Goal: Task Accomplishment & Management: Manage account settings

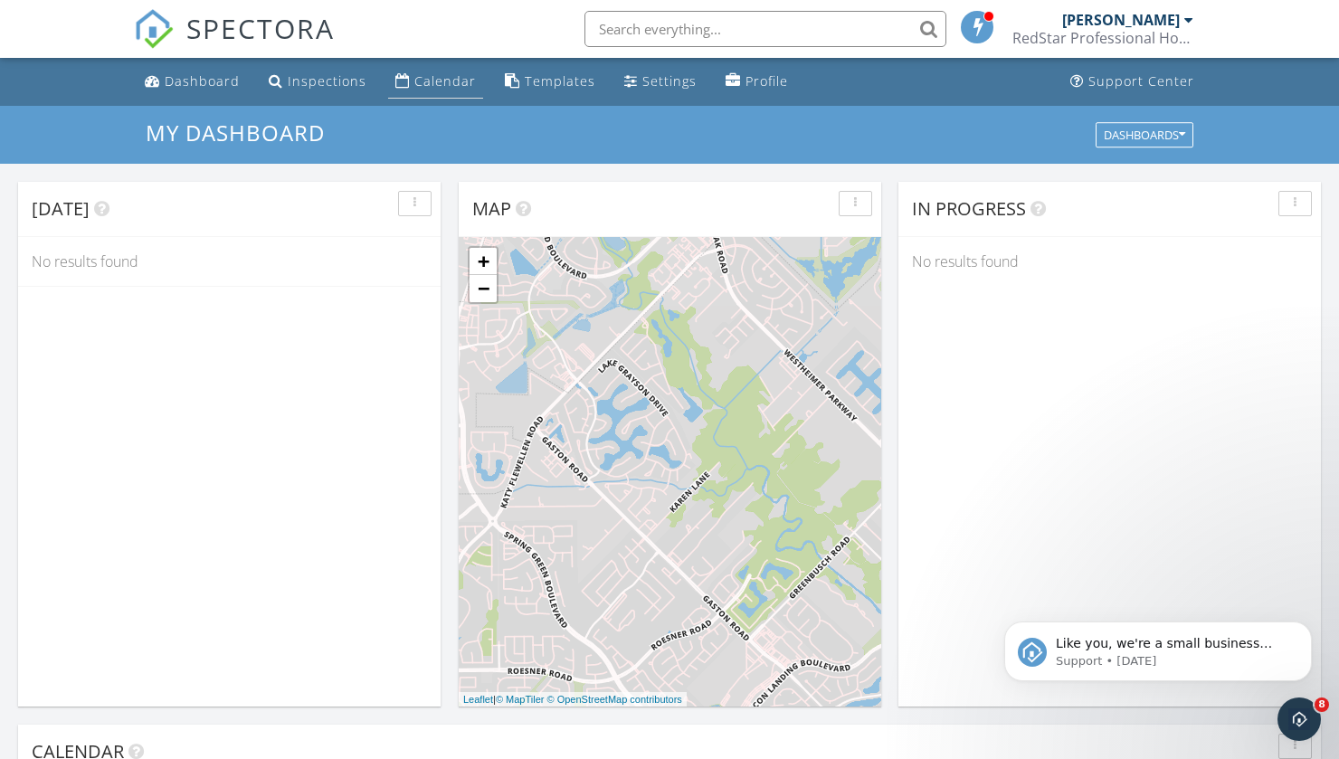
click at [390, 83] on link "Calendar" at bounding box center [435, 81] width 95 height 33
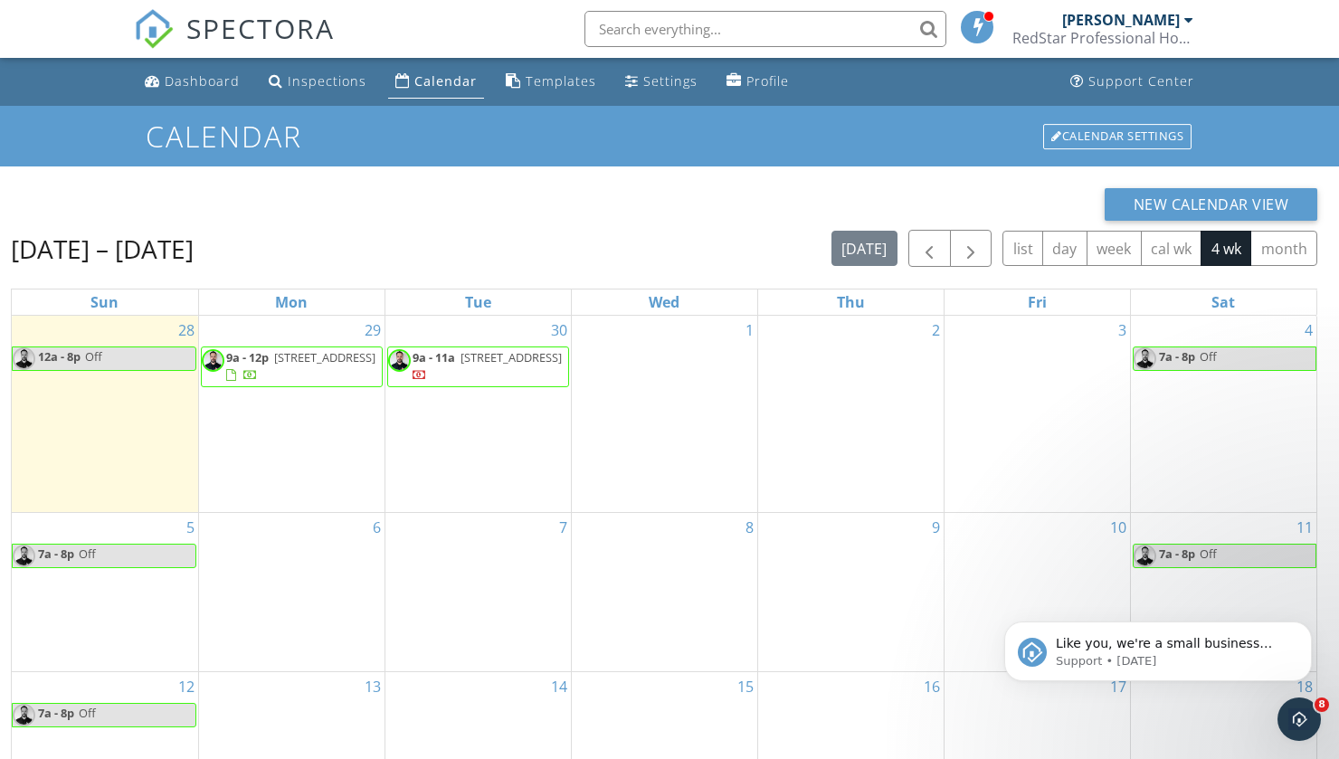
click at [299, 366] on span "[STREET_ADDRESS]" at bounding box center [324, 357] width 101 height 16
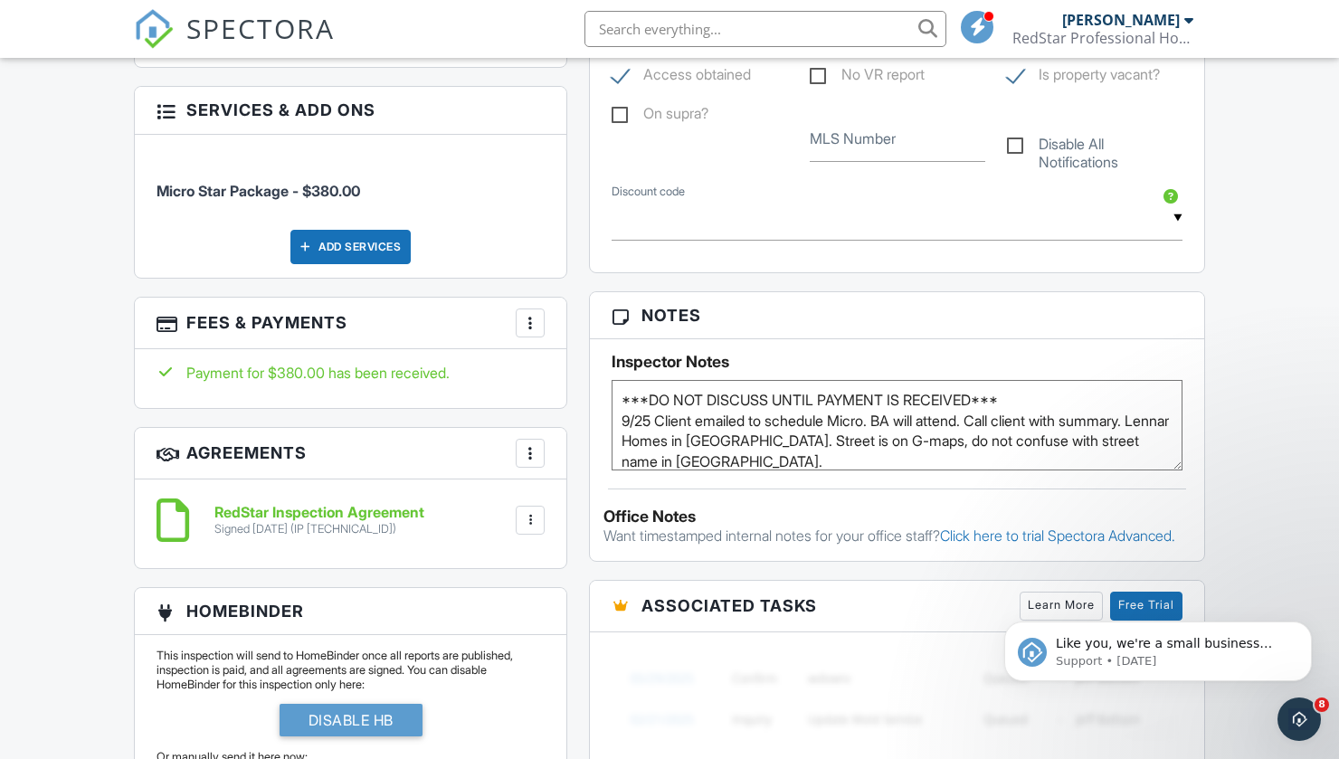
scroll to position [1040, 0]
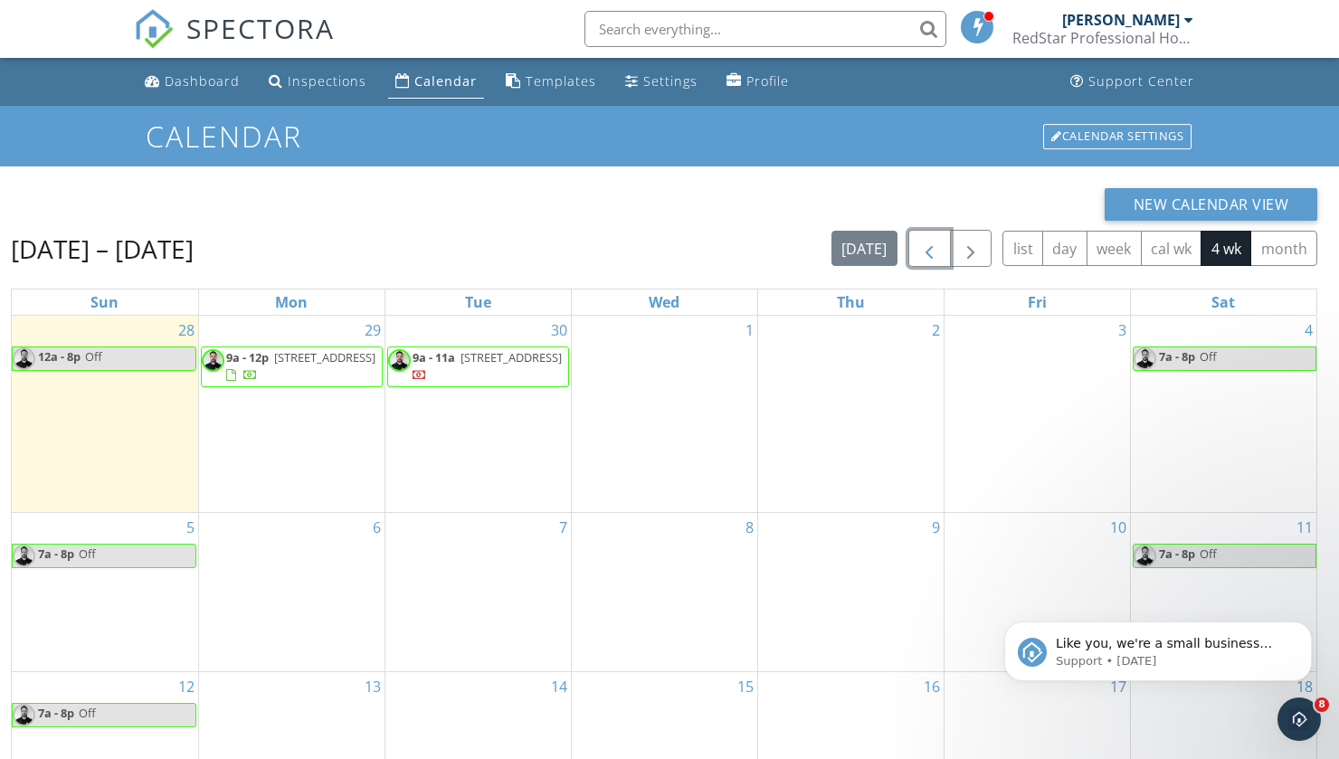
click at [929, 246] on span "button" at bounding box center [929, 249] width 22 height 22
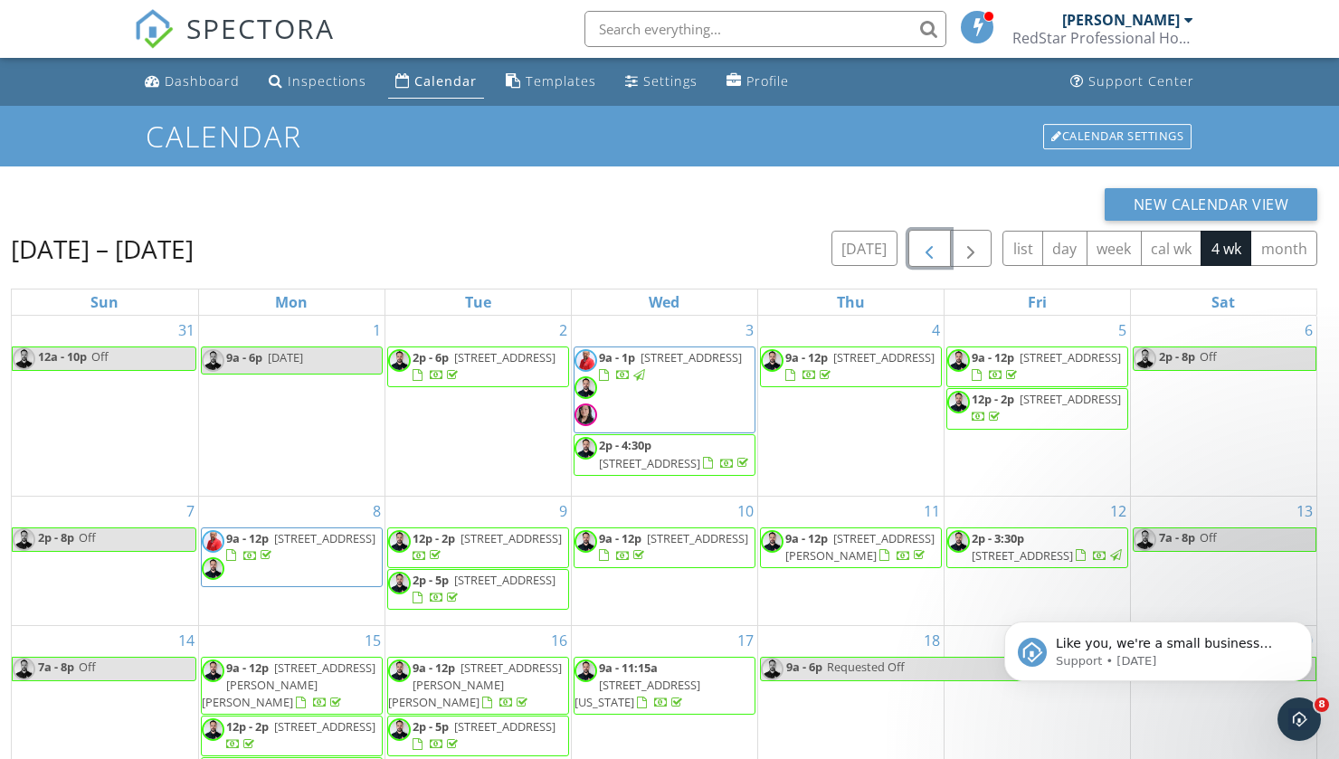
scroll to position [241, 0]
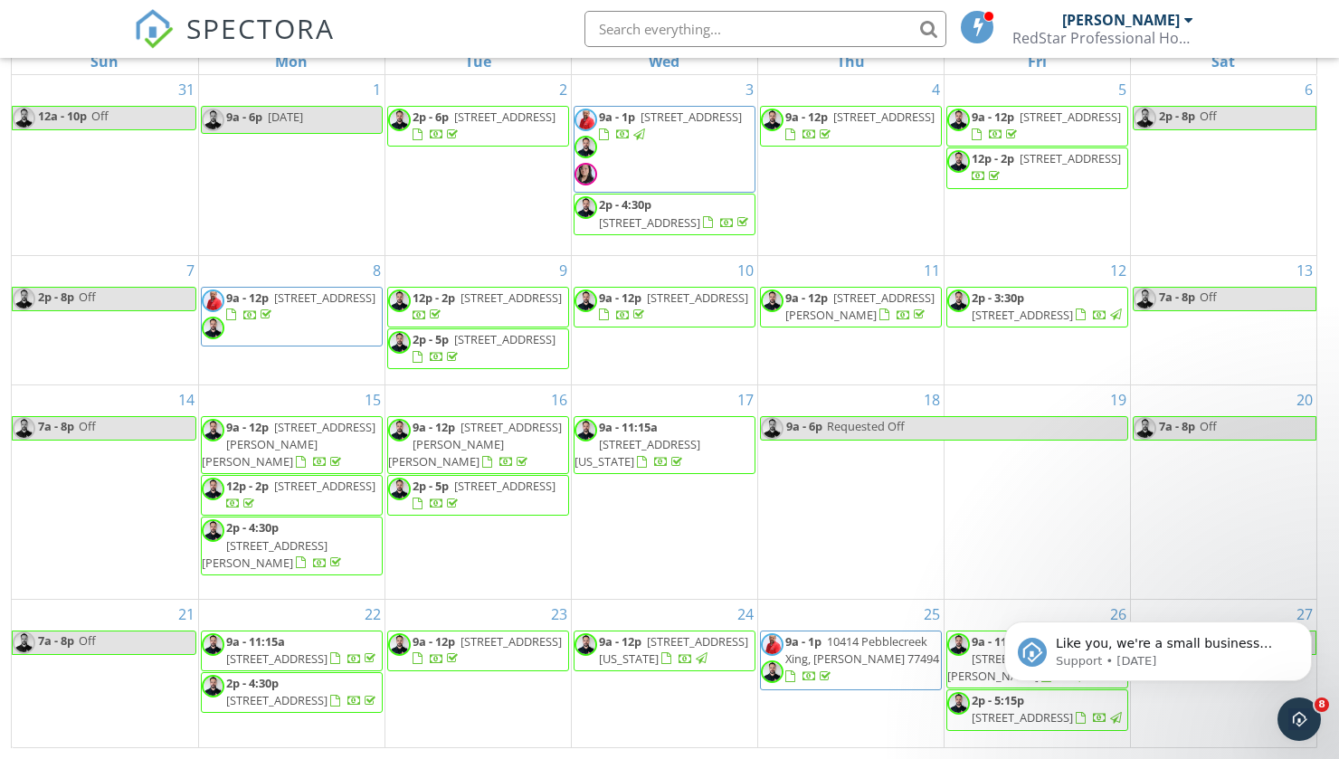
click at [983, 633] on span "9a - 11:30a" at bounding box center [1001, 641] width 59 height 16
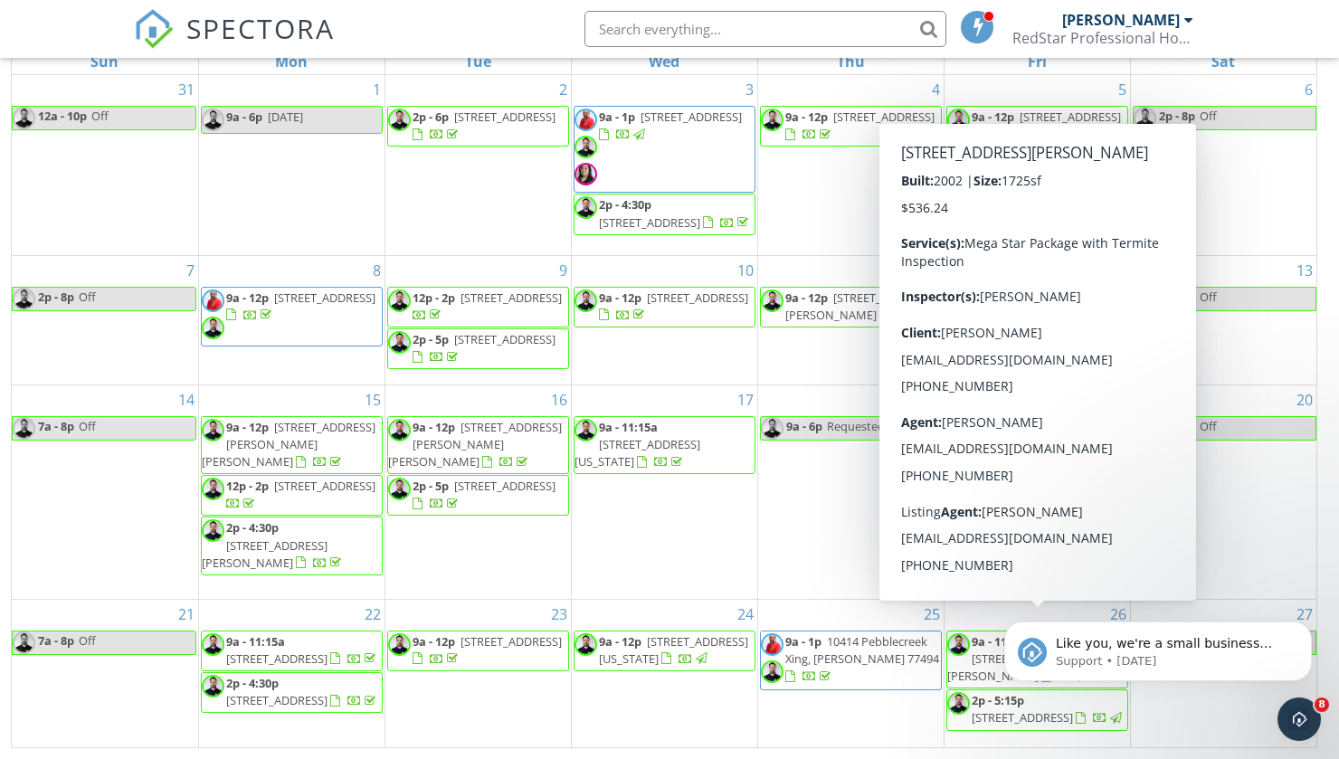
click at [983, 633] on span "9a - 11:30a" at bounding box center [1001, 641] width 59 height 16
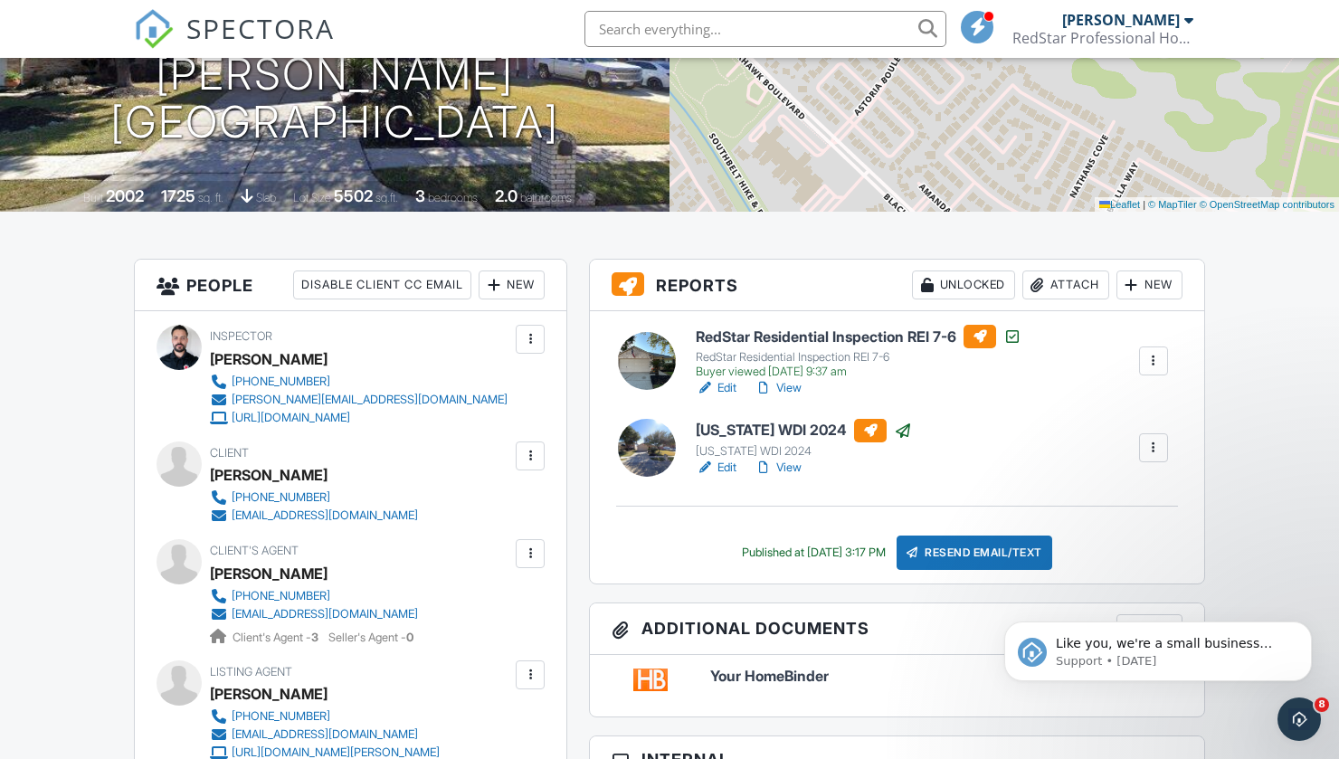
click at [792, 388] on link "View" at bounding box center [778, 388] width 47 height 18
